Goal: Task Accomplishment & Management: Manage account settings

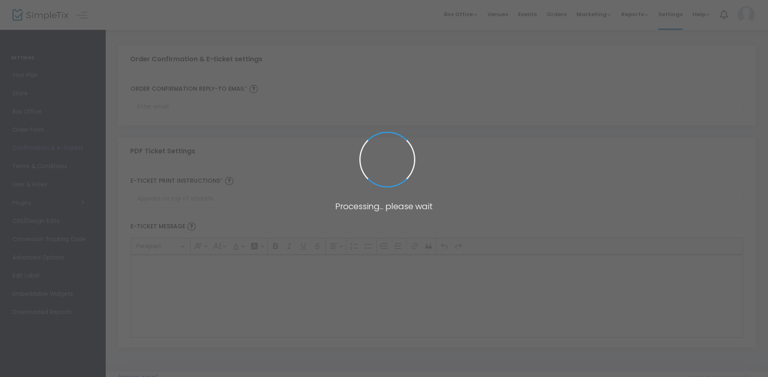
type input "kylesanborn@fluent-frontier.com"
type input "Print and bring this ticket with you"
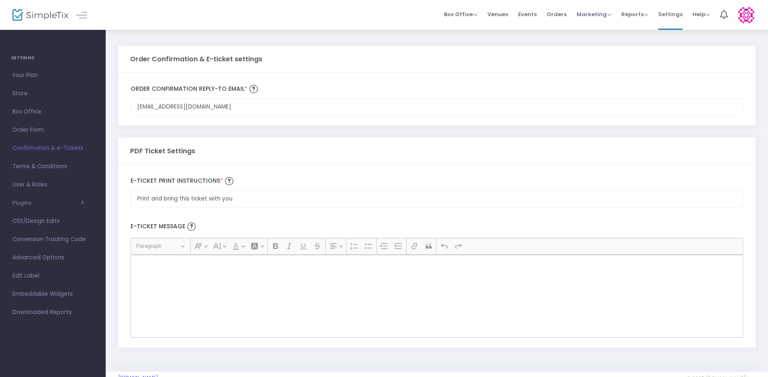
click at [741, 14] on img at bounding box center [746, 15] width 17 height 17
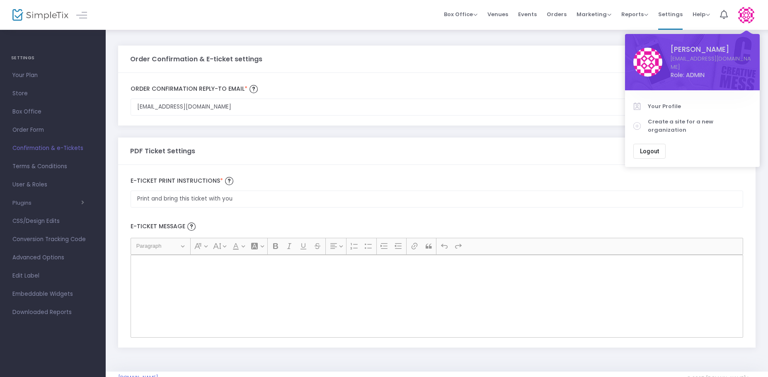
click at [656, 144] on button "Logout" at bounding box center [650, 151] width 32 height 15
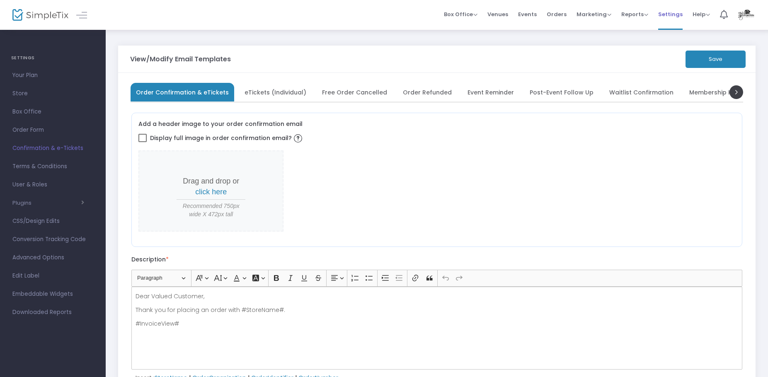
click at [672, 15] on span "Settings" at bounding box center [671, 14] width 24 height 21
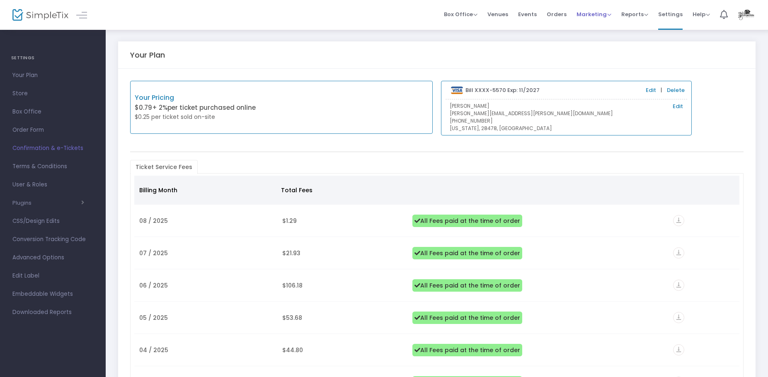
click at [596, 15] on span "Marketing" at bounding box center [594, 14] width 35 height 8
click at [597, 30] on li "Promo Codes" at bounding box center [610, 28] width 66 height 16
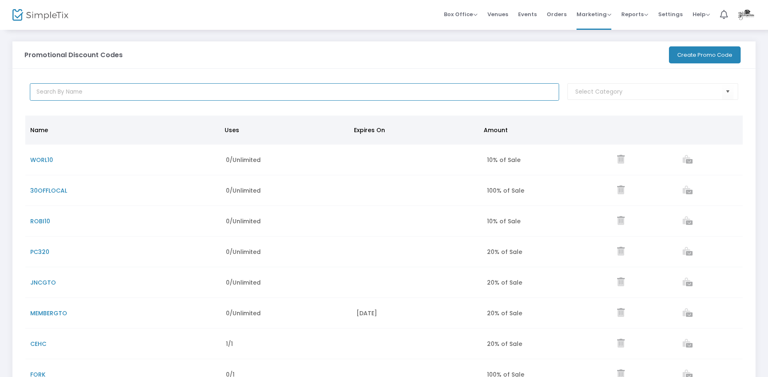
click at [341, 89] on input "text" at bounding box center [295, 91] width 530 height 17
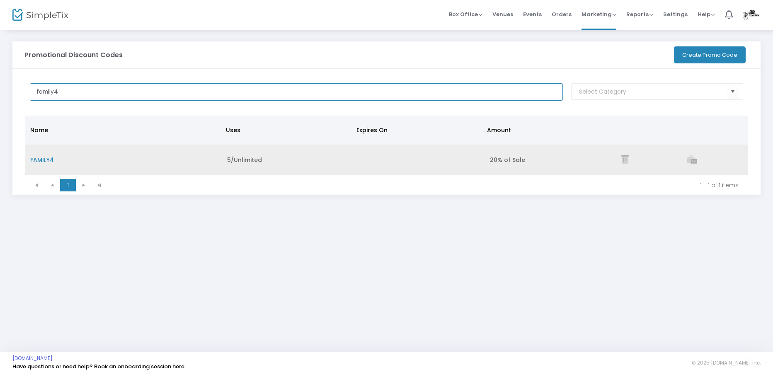
type input "family4"
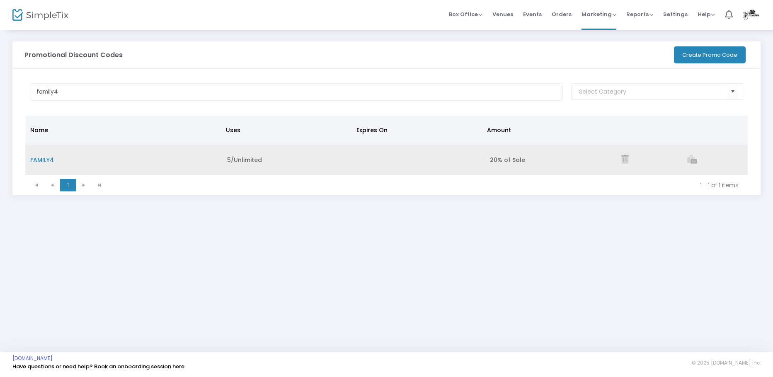
click at [50, 158] on span "FAMILY4" at bounding box center [42, 160] width 24 height 8
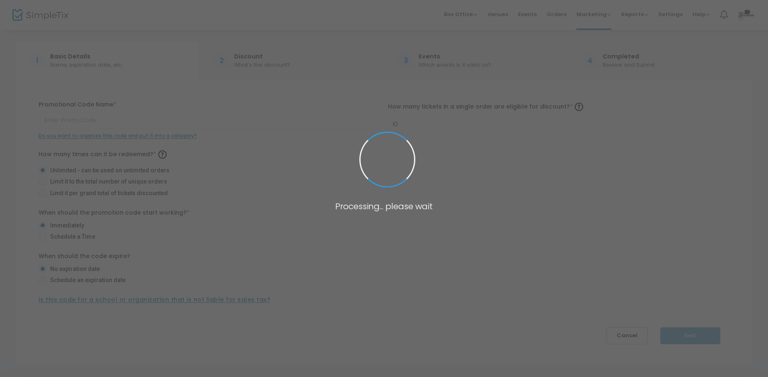
type input "FAMILY4"
type input "4"
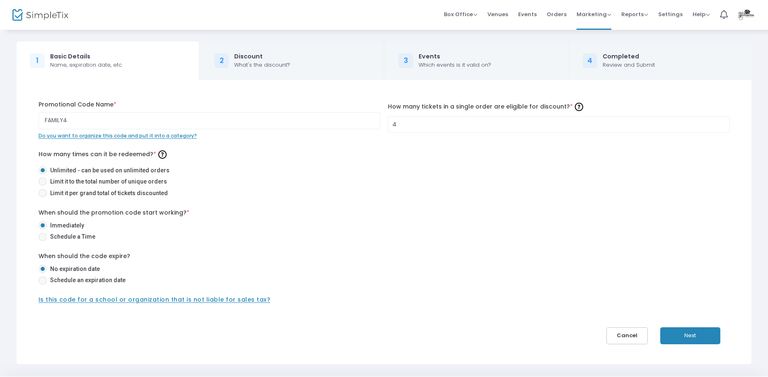
click at [677, 335] on button "Next" at bounding box center [691, 336] width 60 height 17
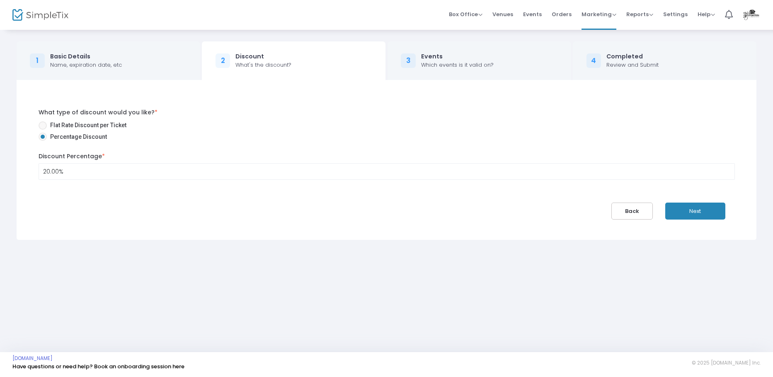
drag, startPoint x: 714, startPoint y: 214, endPoint x: 706, endPoint y: 214, distance: 7.5
click at [713, 214] on button "Next" at bounding box center [696, 211] width 60 height 17
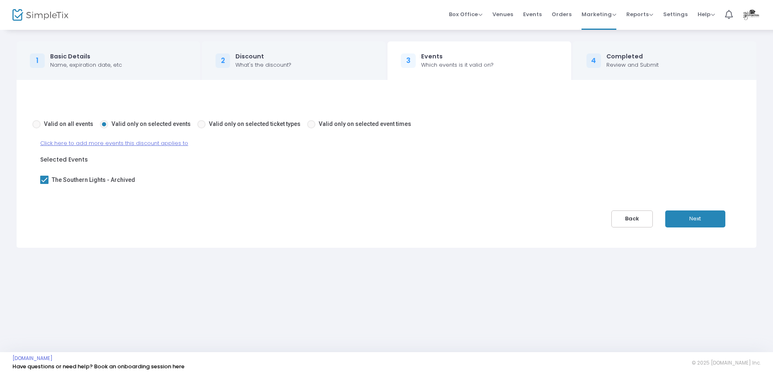
click at [95, 141] on span "Click here to add more events this discount applies to" at bounding box center [114, 143] width 148 height 8
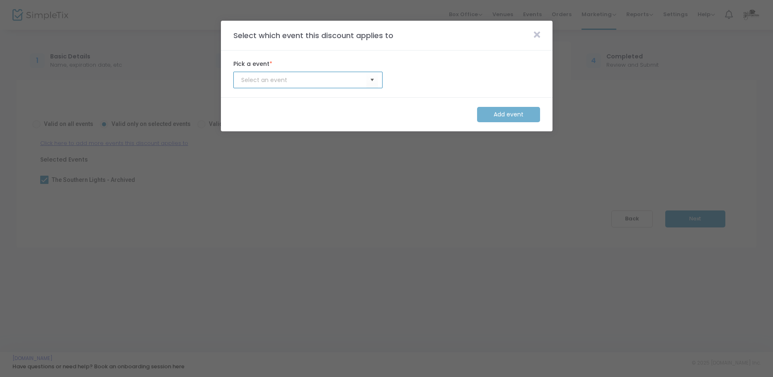
click at [338, 84] on input at bounding box center [303, 80] width 125 height 9
click at [372, 81] on span "Select" at bounding box center [372, 80] width 14 height 14
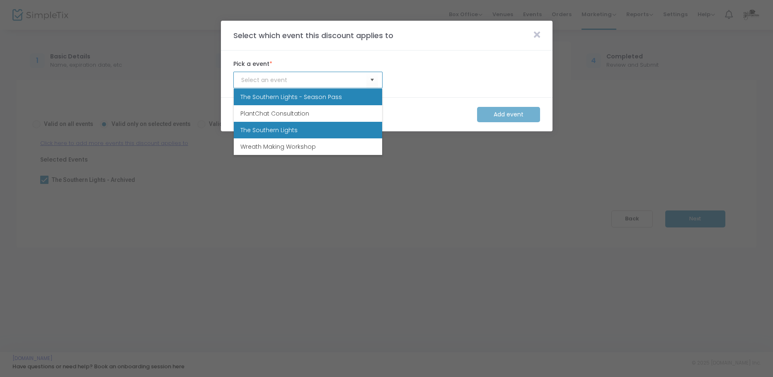
click at [314, 132] on li "The Southern Lights" at bounding box center [308, 130] width 148 height 17
type input "The Southern Lights"
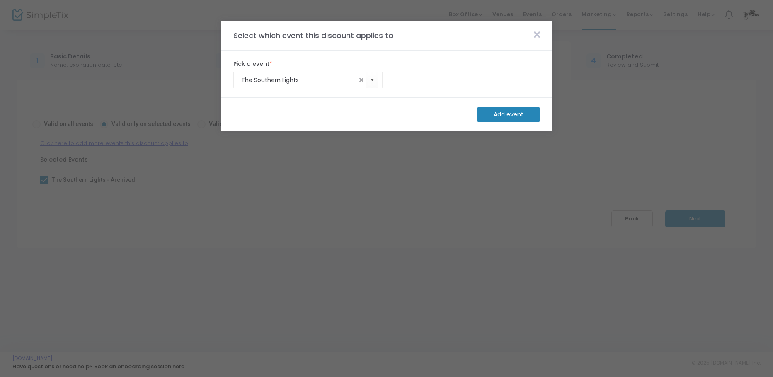
drag, startPoint x: 515, startPoint y: 113, endPoint x: 510, endPoint y: 112, distance: 4.2
click at [515, 113] on m-button "Add event" at bounding box center [508, 114] width 63 height 15
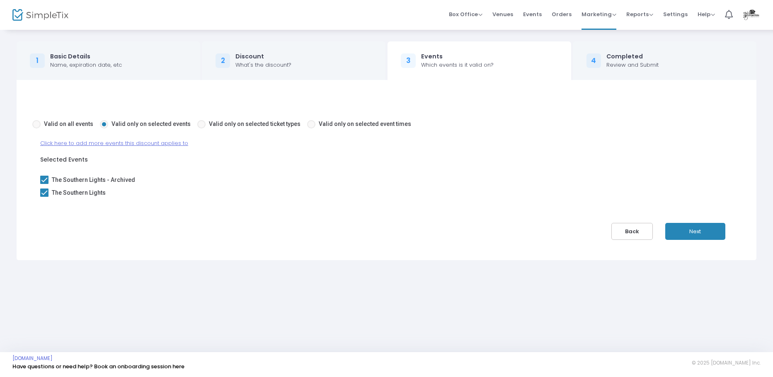
click at [43, 179] on span at bounding box center [44, 180] width 8 height 8
click at [44, 184] on input "The Southern Lights - Archived" at bounding box center [44, 184] width 0 height 0
checkbox input "false"
click at [692, 232] on button "Next" at bounding box center [696, 231] width 60 height 17
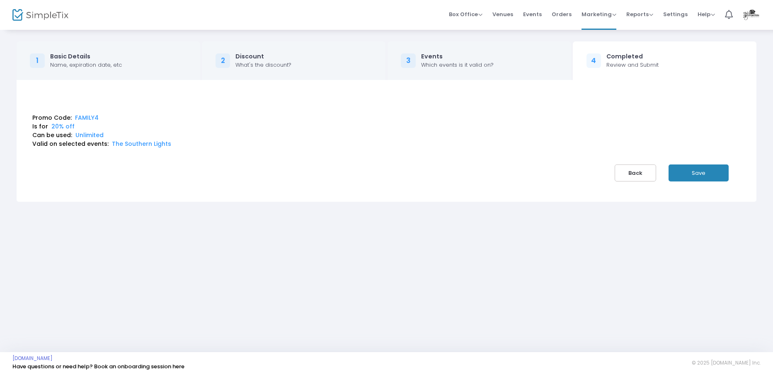
click at [712, 174] on button "Save" at bounding box center [699, 173] width 60 height 17
